Goal: Task Accomplishment & Management: Manage account settings

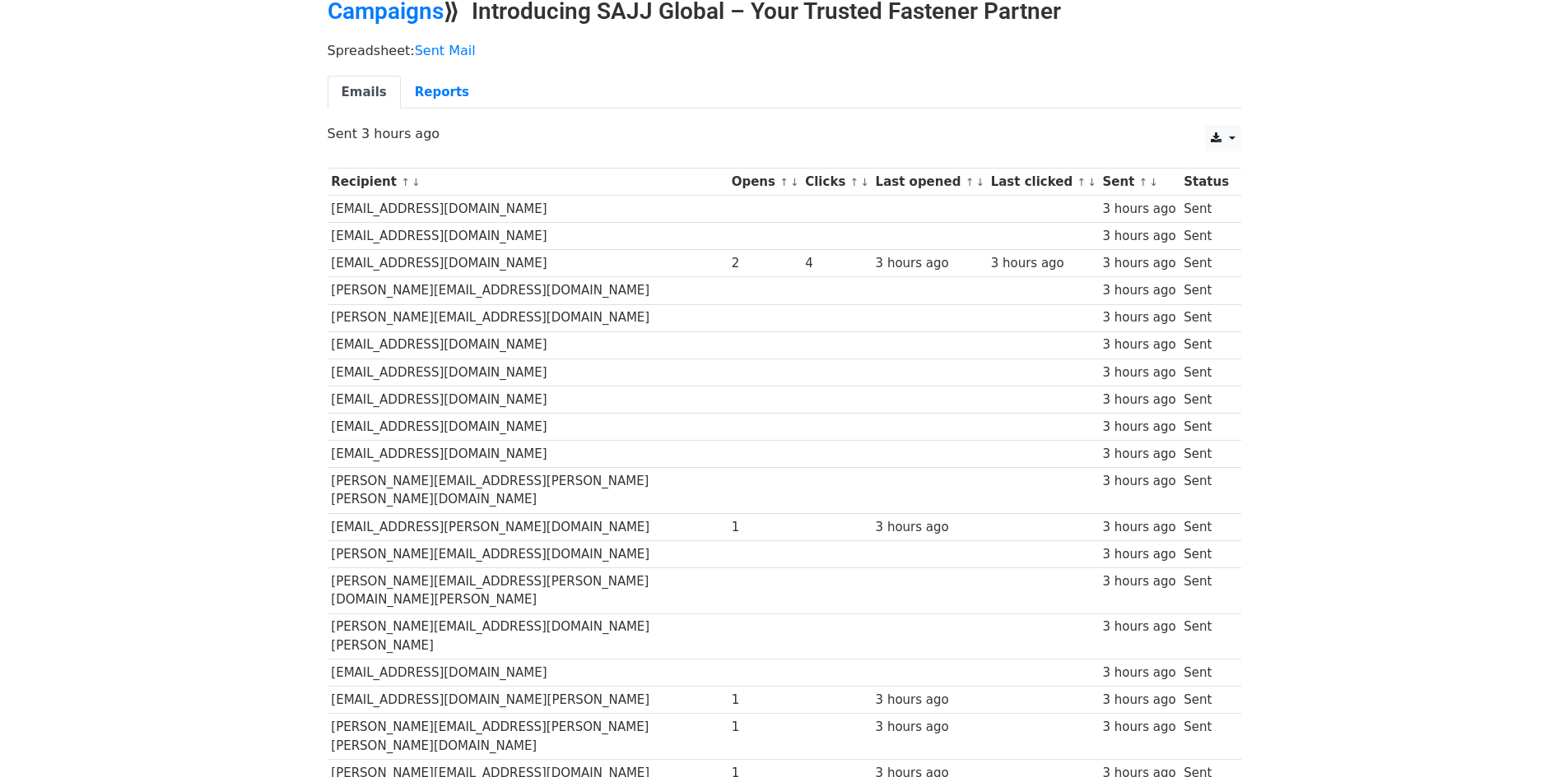
scroll to position [188, 0]
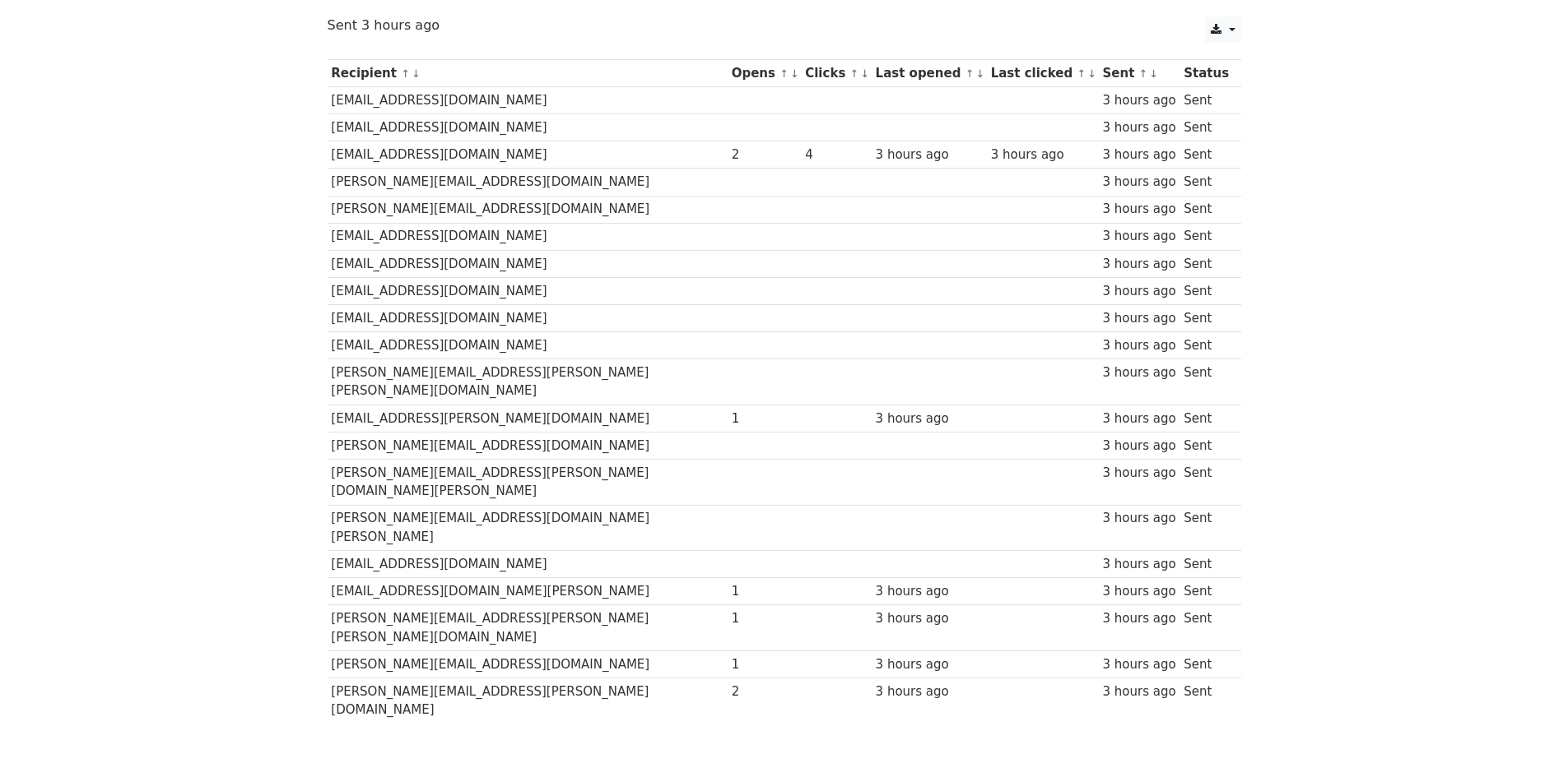
click at [1364, 374] on body "MergeMail Campaigns Templates Reports Open Gmail Daily emails left: 5 Help joan…" at bounding box center [784, 307] width 1568 height 990
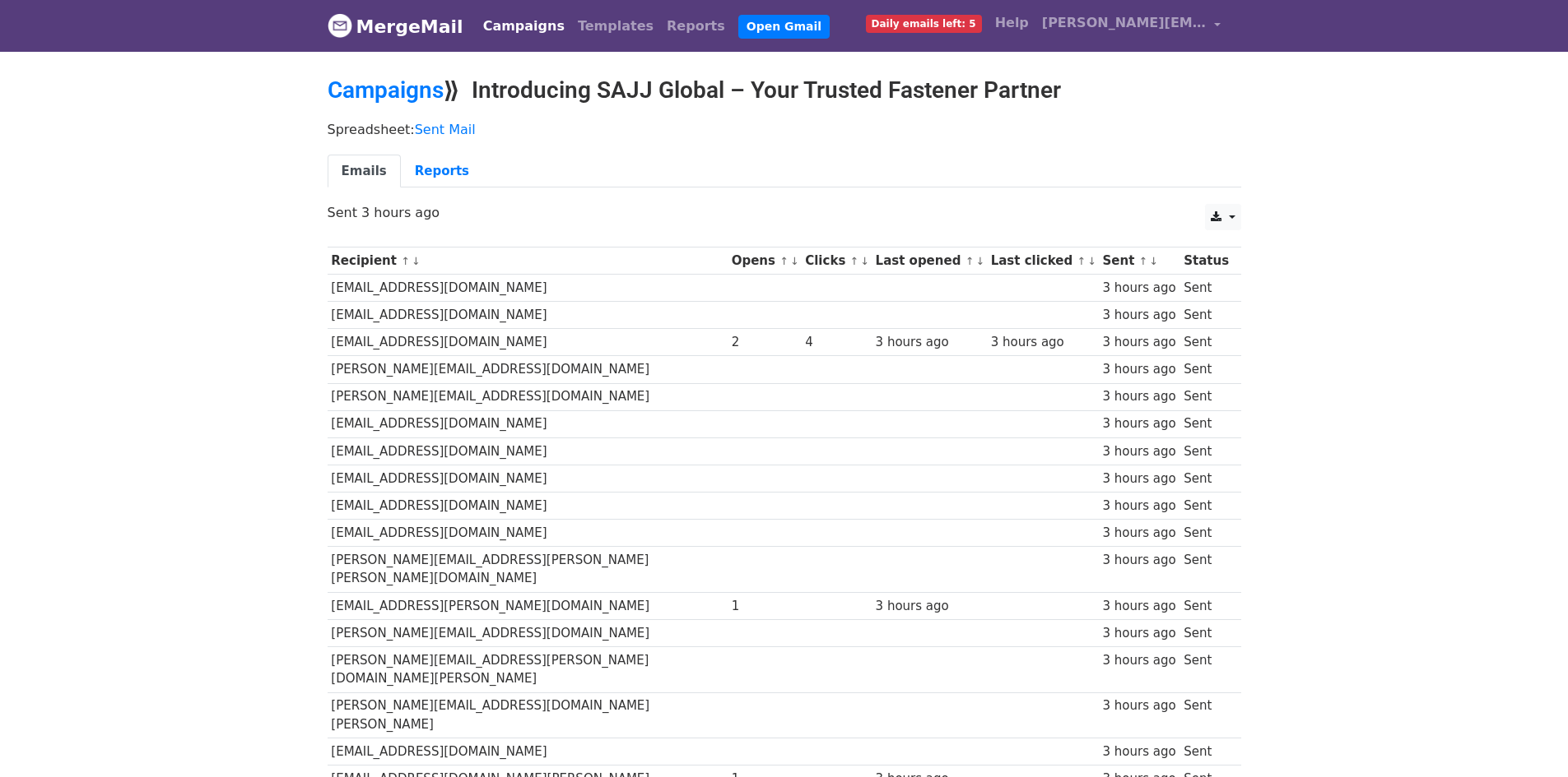
click at [431, 42] on link "MergeMail" at bounding box center [396, 26] width 136 height 34
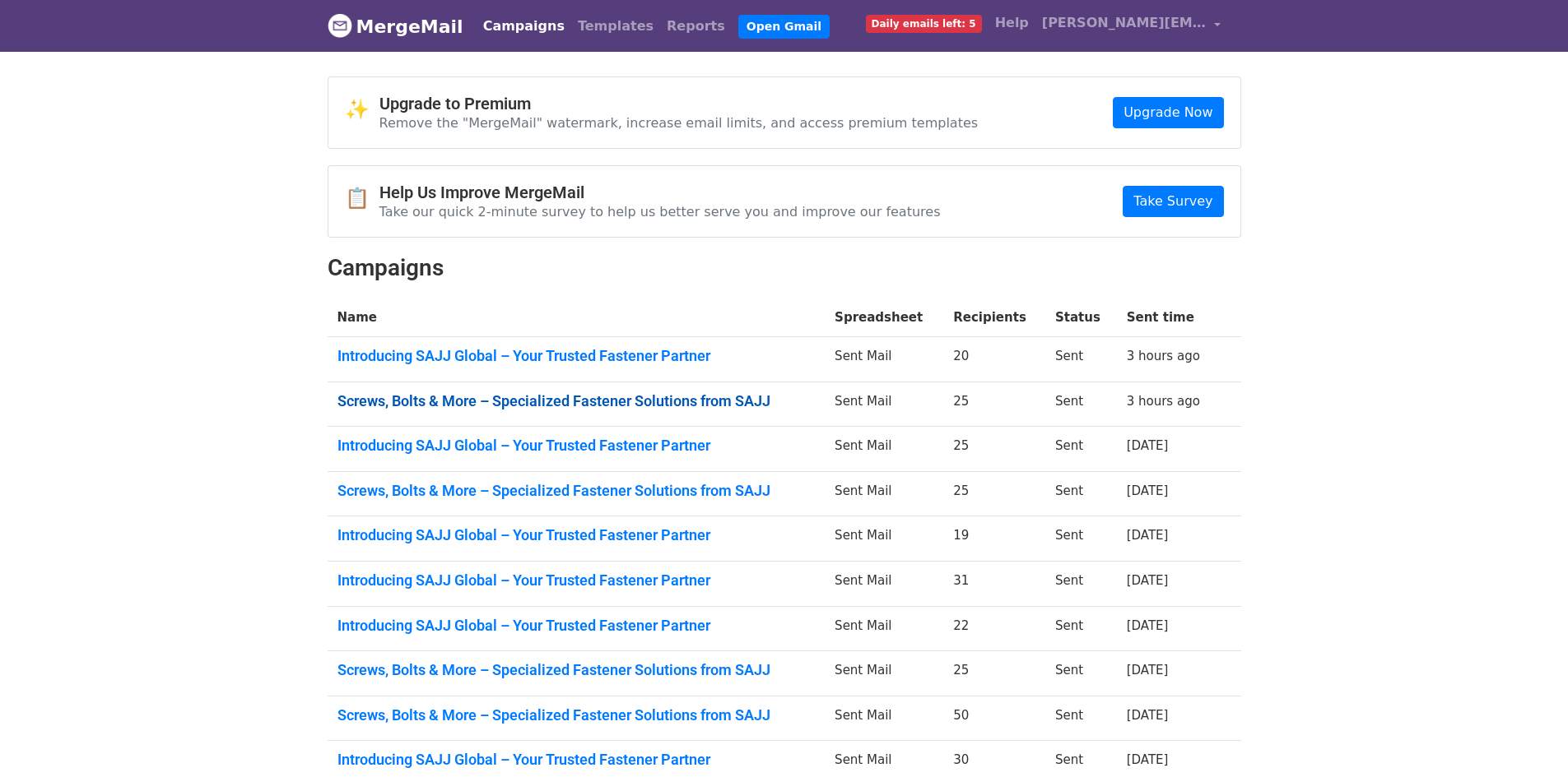
click at [710, 404] on link "Screws, Bolts & More – Specialized Fastener Solutions from SAJJ" at bounding box center [576, 401] width 479 height 18
